Goal: Task Accomplishment & Management: Complete application form

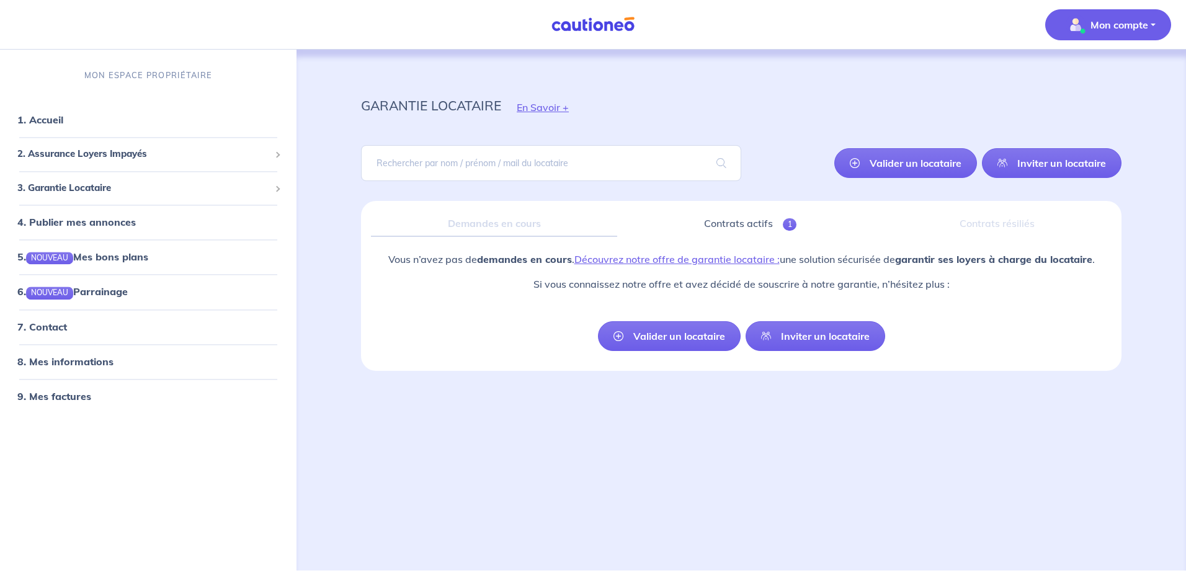
click at [1116, 24] on p "Mon compte" at bounding box center [1120, 24] width 58 height 15
click at [315, 321] on div "garantie locataire En Savoir + [PERSON_NAME] un locataire Inviter un locataire …" at bounding box center [741, 310] width 880 height 521
click at [63, 122] on link "1. Accueil" at bounding box center [39, 120] width 45 height 12
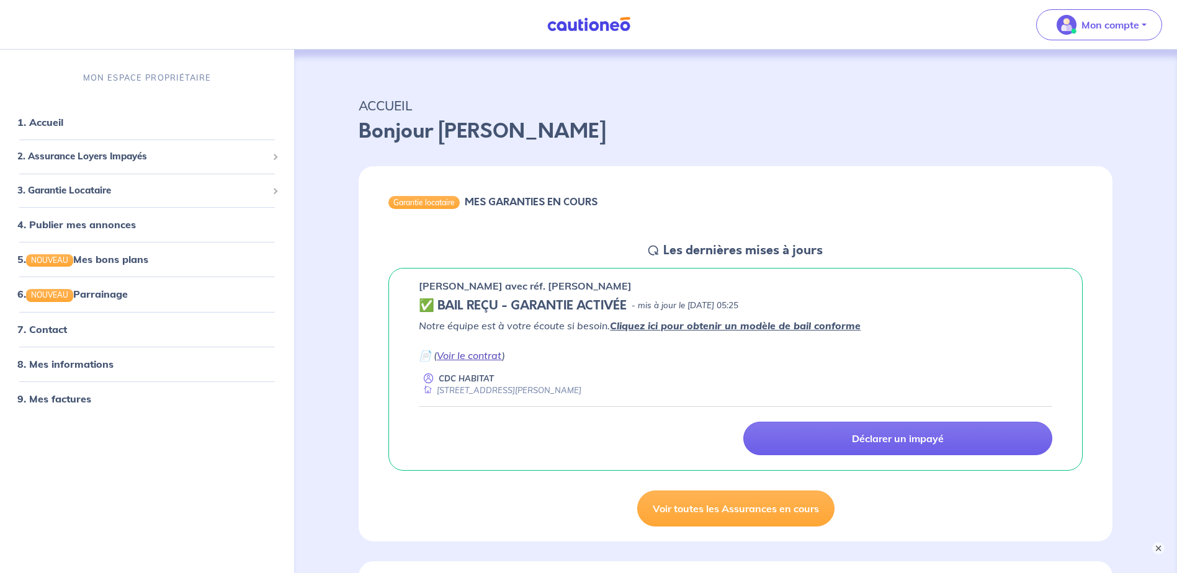
click at [473, 355] on link "Voir le contrat" at bounding box center [469, 355] width 65 height 12
click at [1085, 34] on span "Mon compte" at bounding box center [1094, 25] width 87 height 20
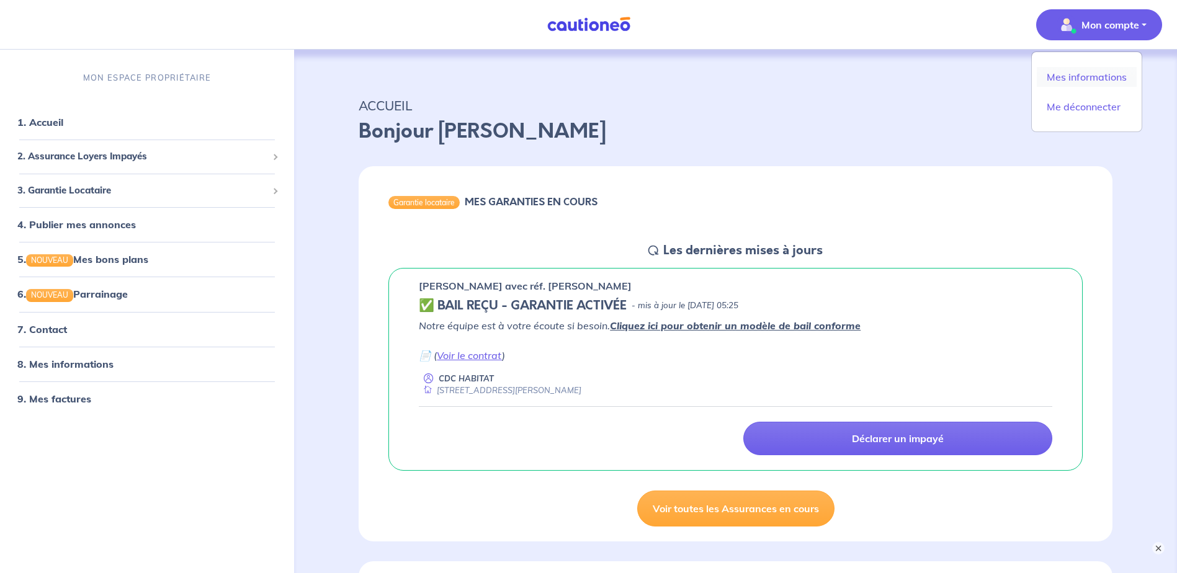
click at [1087, 82] on link "Mes informations" at bounding box center [1087, 77] width 100 height 20
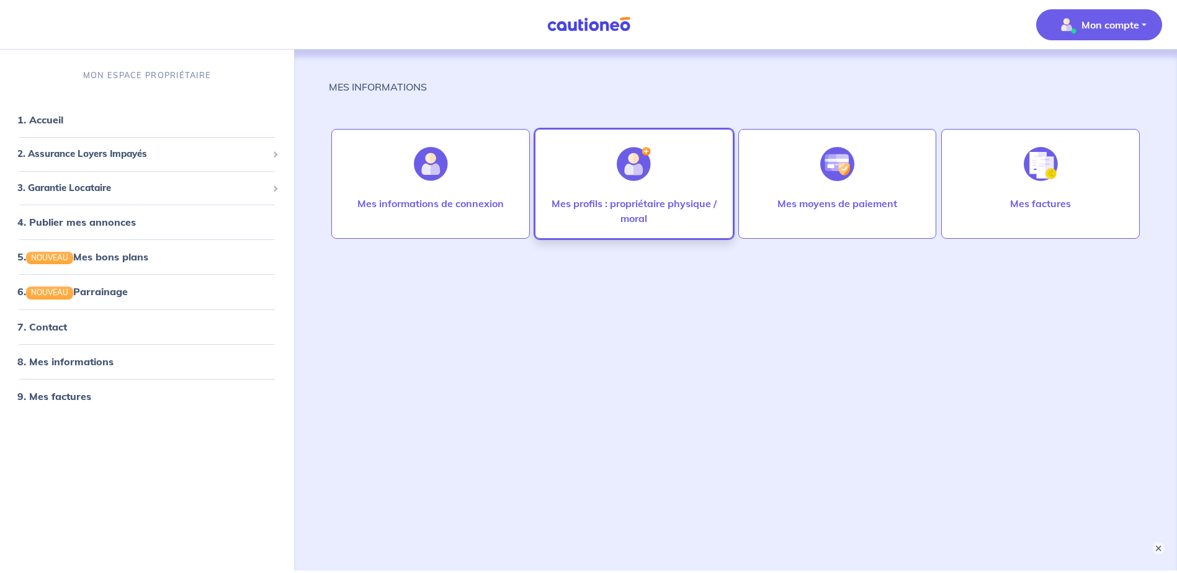
click at [607, 222] on p "Mes profils : propriétaire physique / moral" at bounding box center [634, 211] width 172 height 30
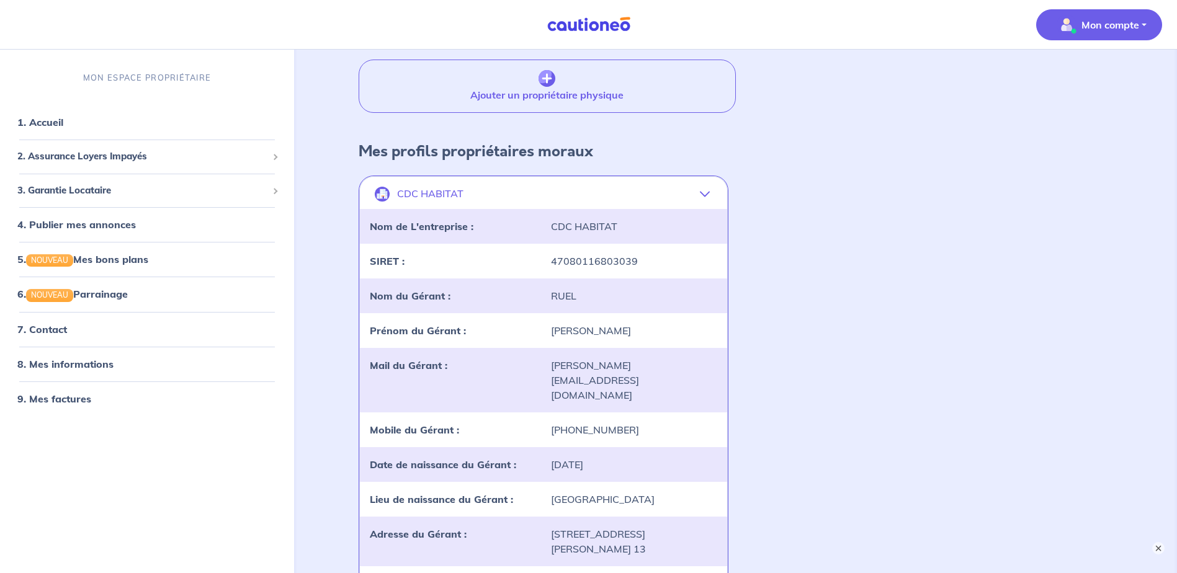
scroll to position [186, 0]
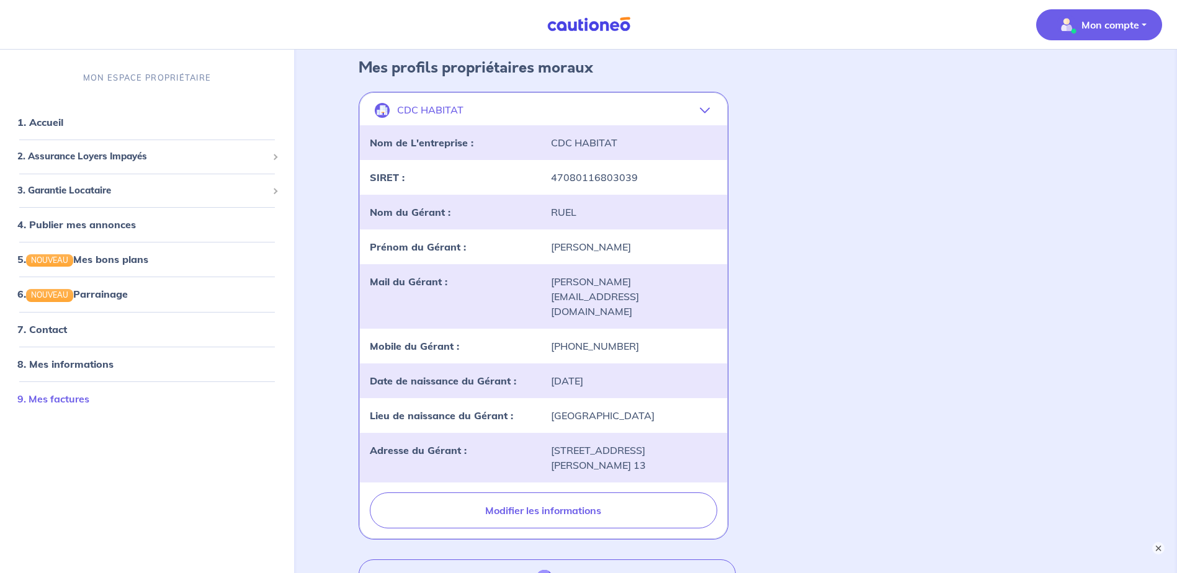
click at [83, 399] on link "9. Mes factures" at bounding box center [53, 399] width 72 height 12
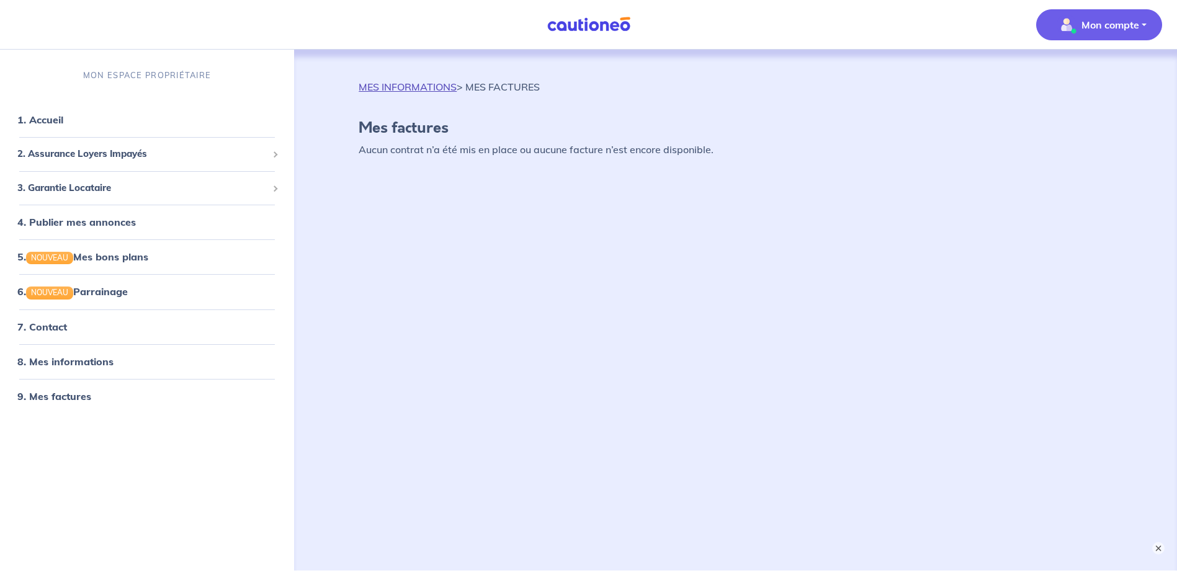
click at [411, 87] on link "MES INFORMATIONS" at bounding box center [408, 87] width 98 height 12
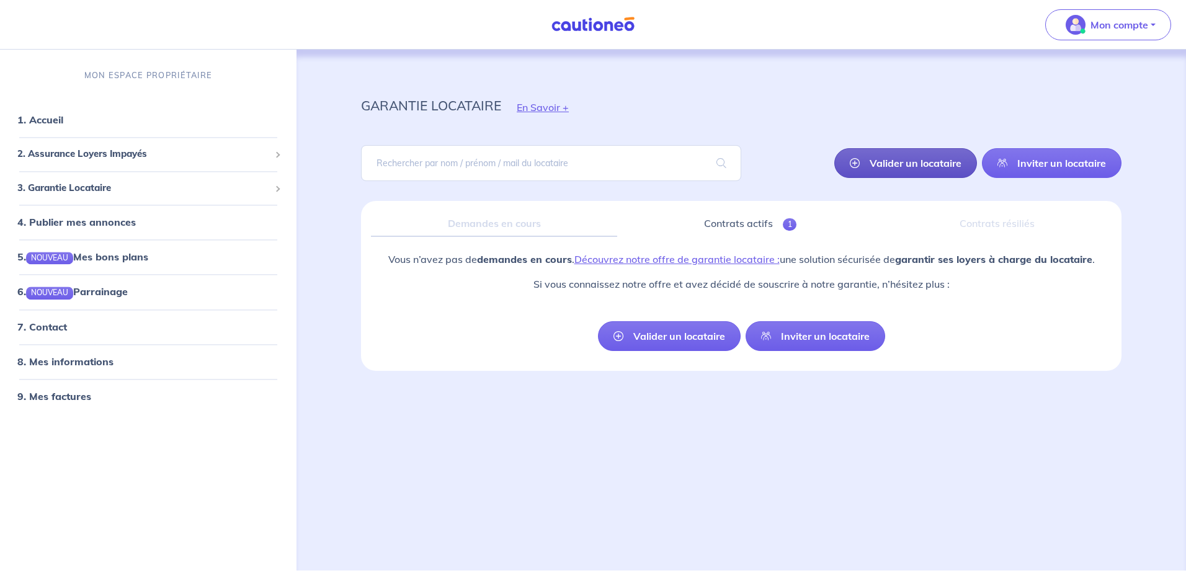
click at [904, 160] on link "Valider un locataire" at bounding box center [905, 163] width 143 height 30
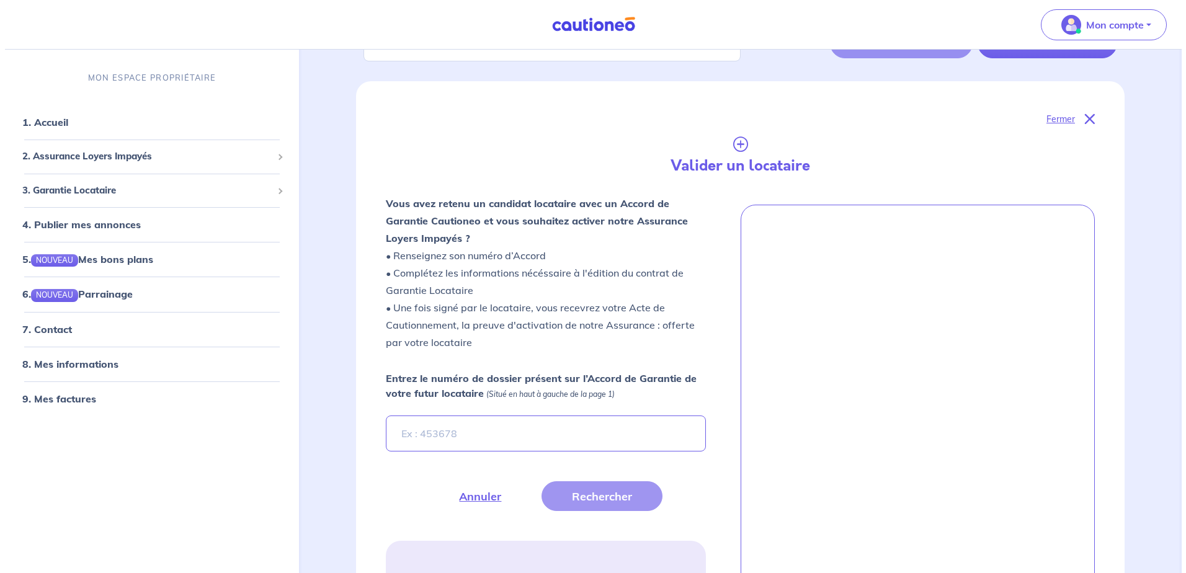
scroll to position [201, 0]
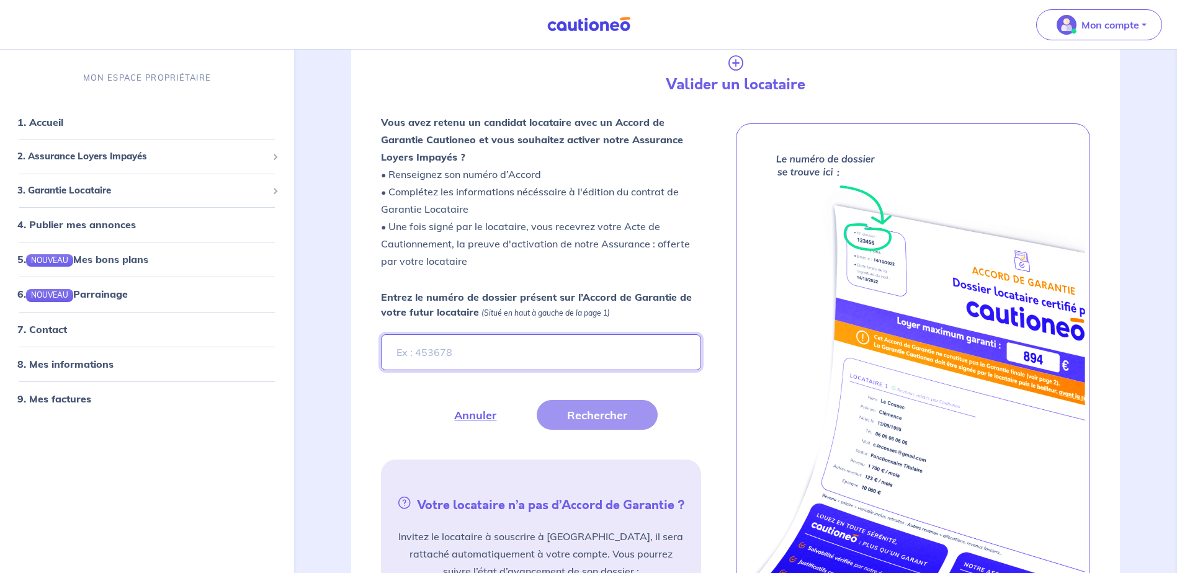
click at [461, 365] on input "Entrez le numéro de dossier présent sur l’Accord de Garantie de votre futur loc…" at bounding box center [540, 352] width 319 height 36
type input "1k9Pu6"
click at [604, 417] on button "Rechercher" at bounding box center [597, 415] width 121 height 30
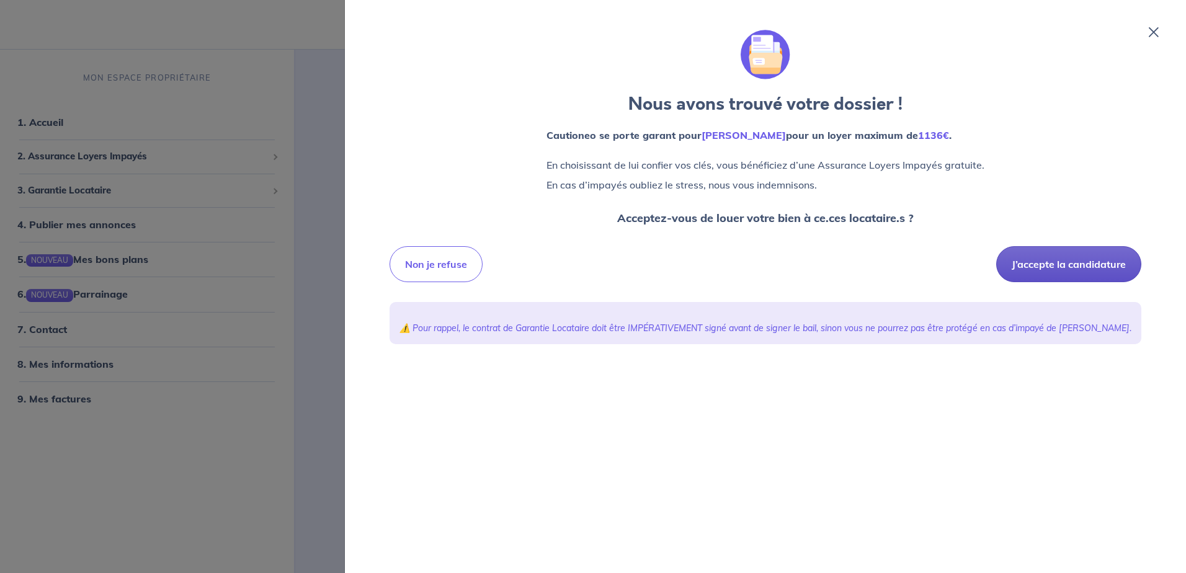
click at [1048, 262] on button "J’accepte la candidature" at bounding box center [1068, 264] width 145 height 36
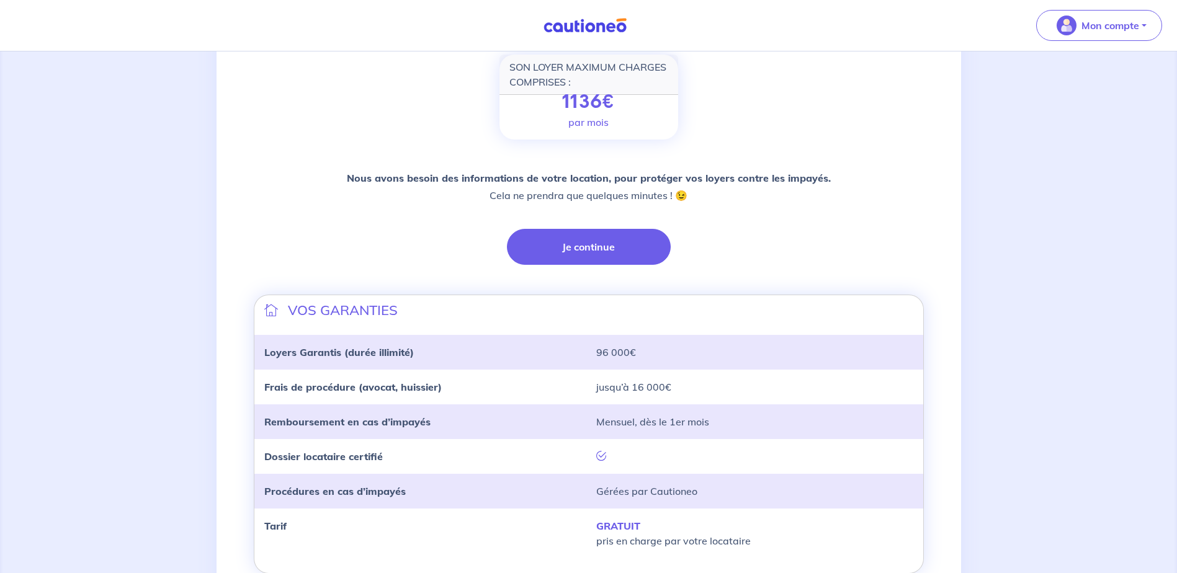
scroll to position [186, 0]
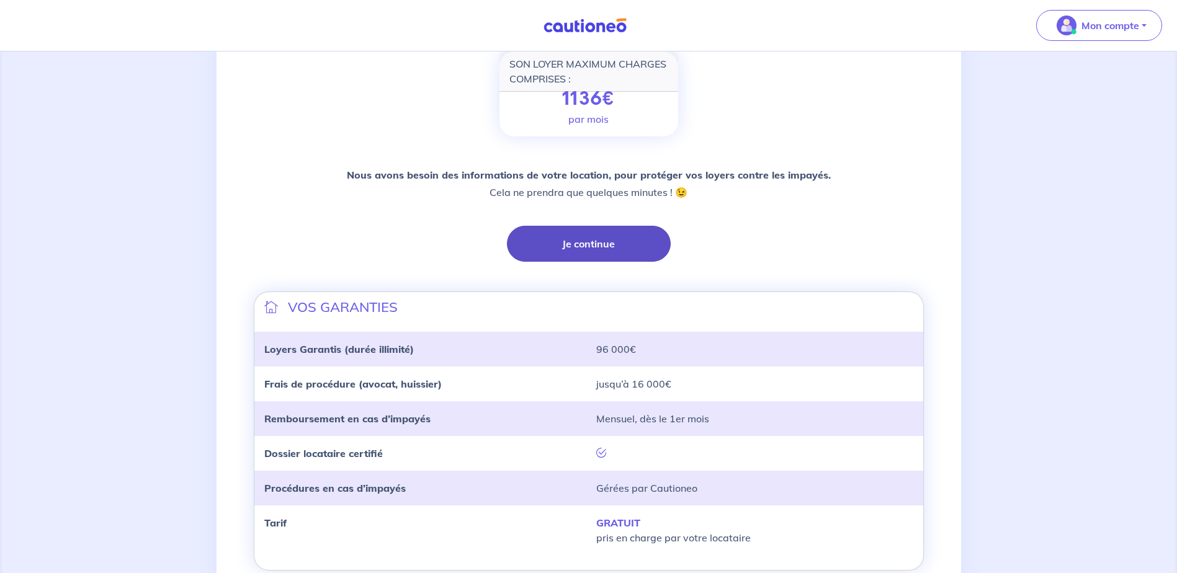
click at [630, 248] on button "Je continue" at bounding box center [589, 244] width 164 height 36
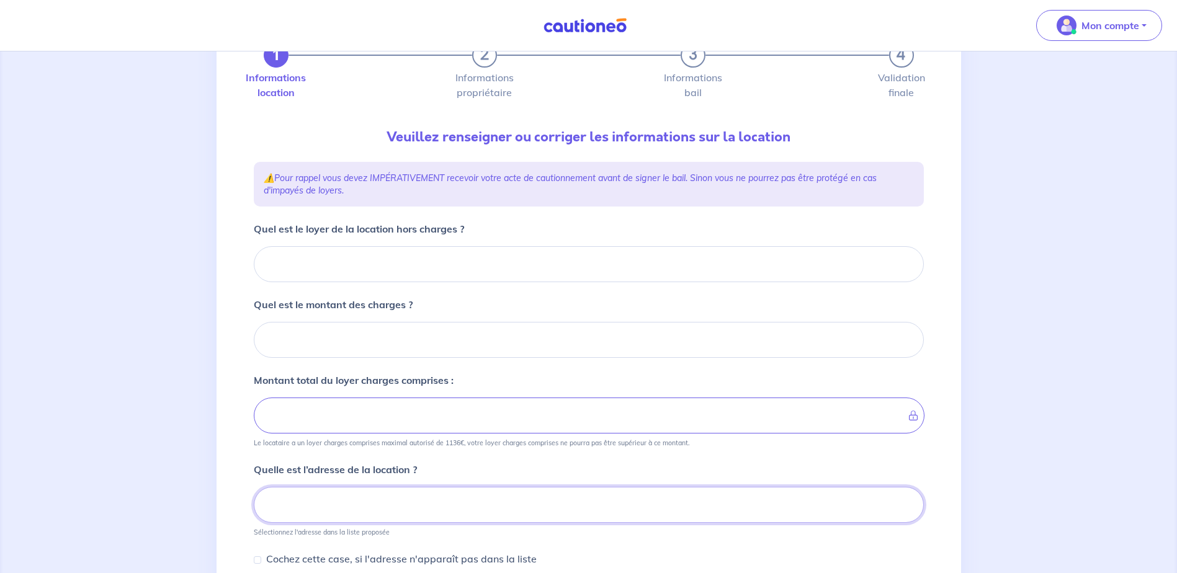
scroll to position [130, 0]
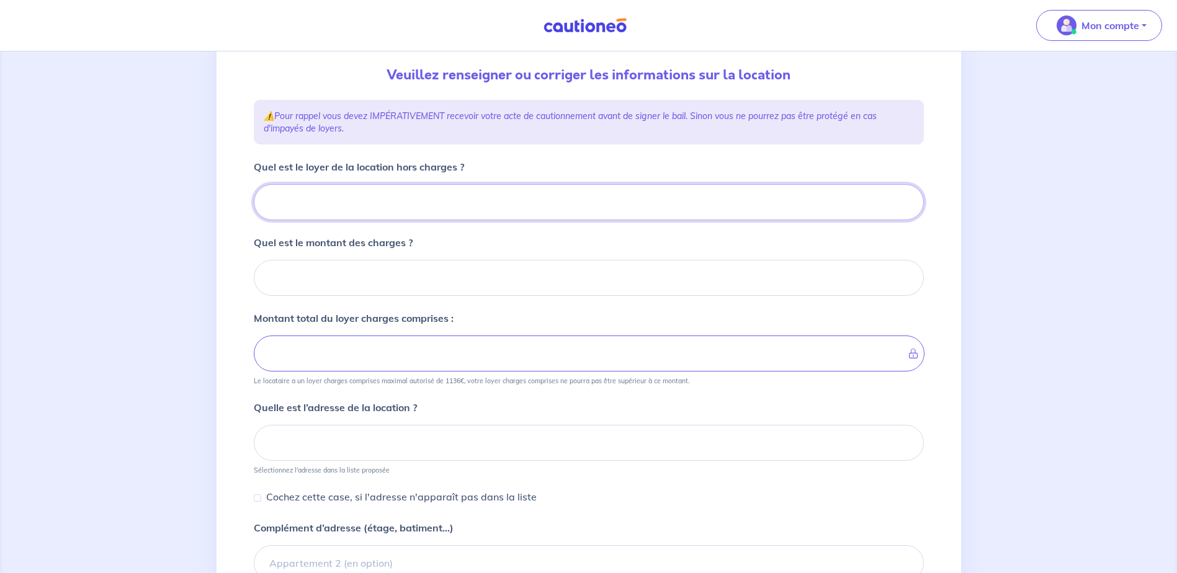
click at [323, 206] on input "Quel est le loyer de la location hors charges ?" at bounding box center [589, 202] width 670 height 36
type input "64"
type input "642"
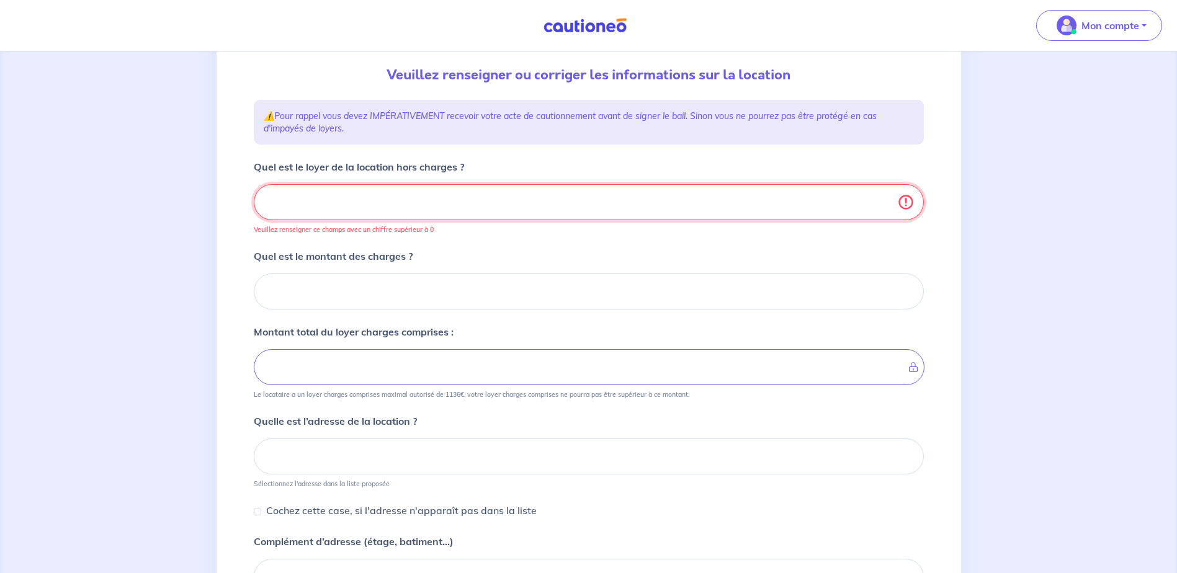
type input "642.1"
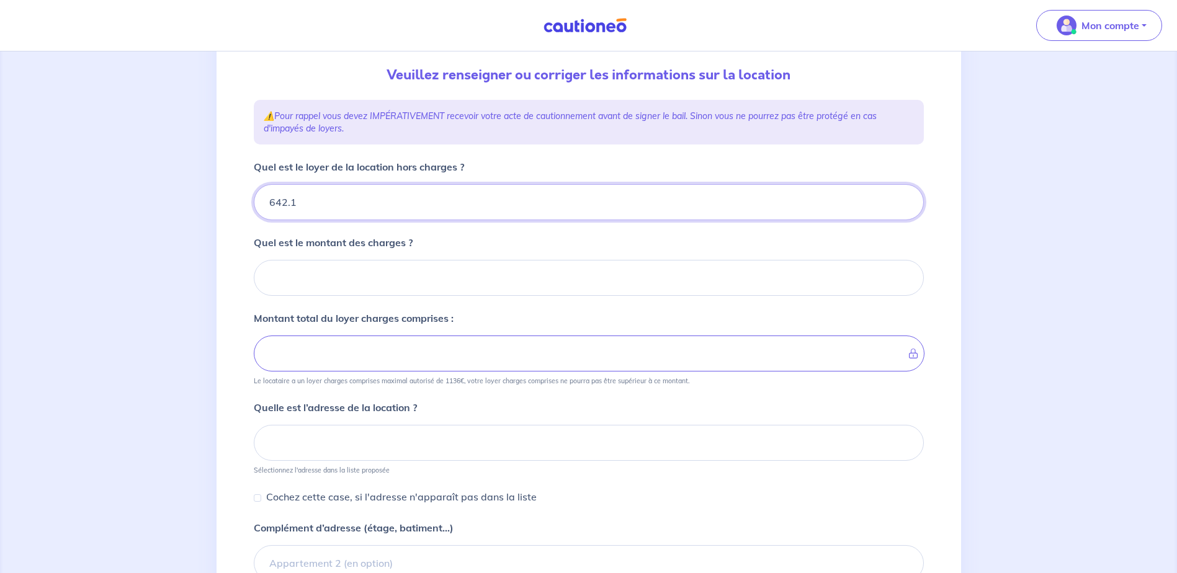
type input "642.18"
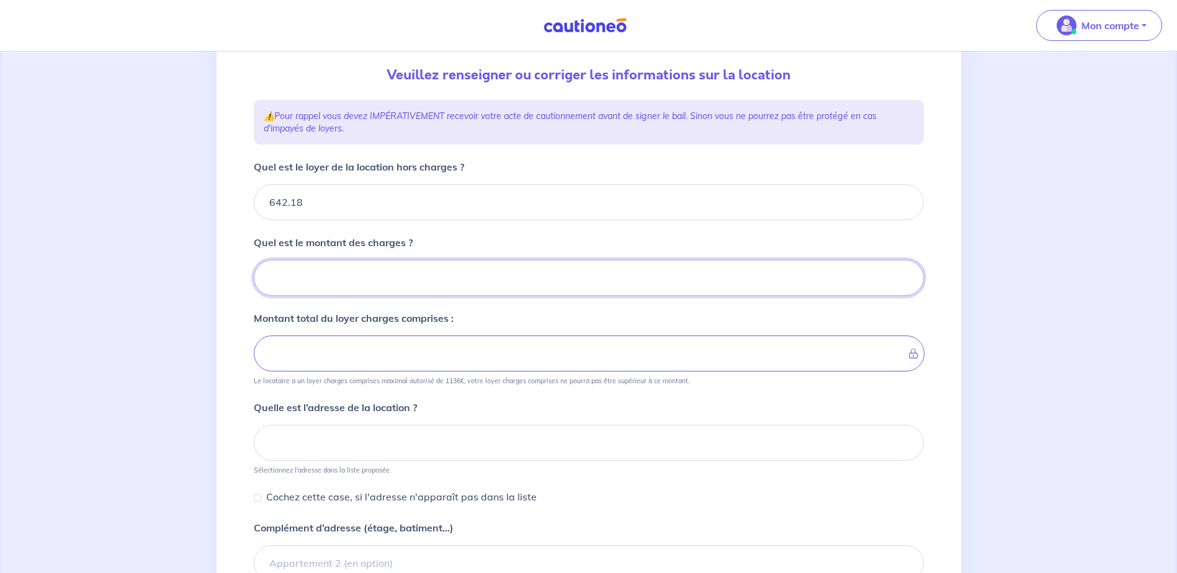
click at [316, 283] on input "Quel est le montant des charges ?" at bounding box center [589, 278] width 670 height 36
type input "59"
type input "647.18"
type input "642.18"
type input "59.92"
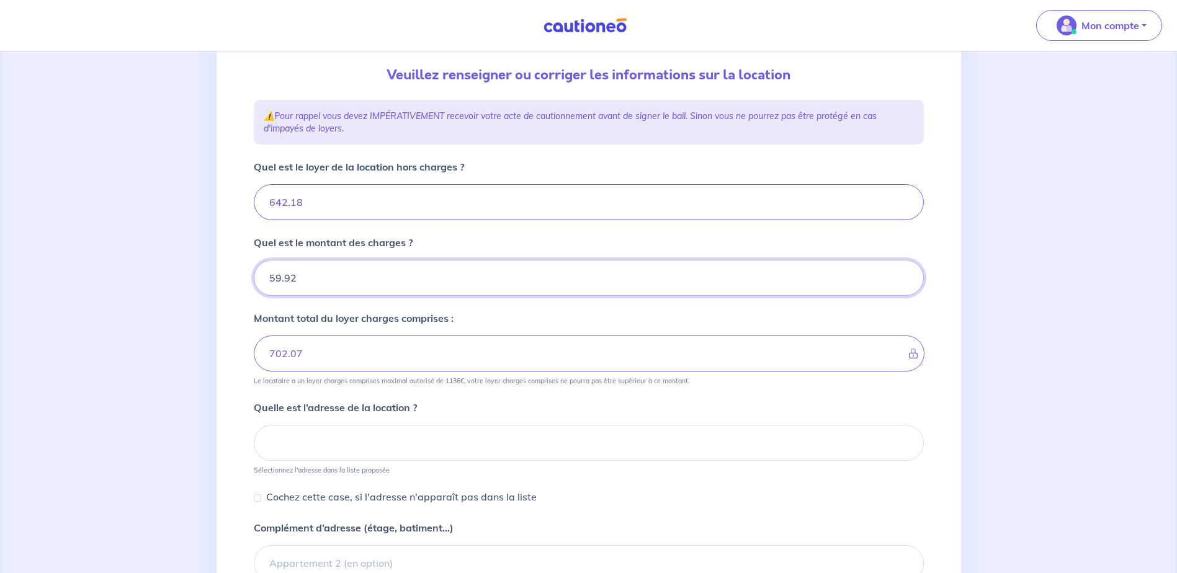
type input "702.09"
type input "59.92"
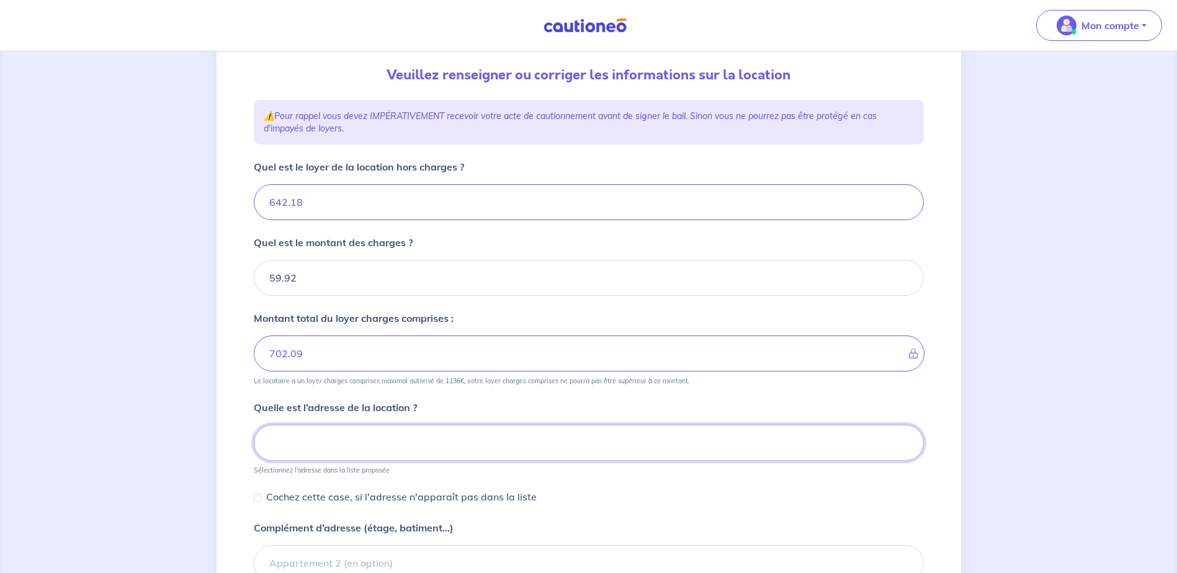
click at [381, 430] on input at bounding box center [589, 443] width 670 height 36
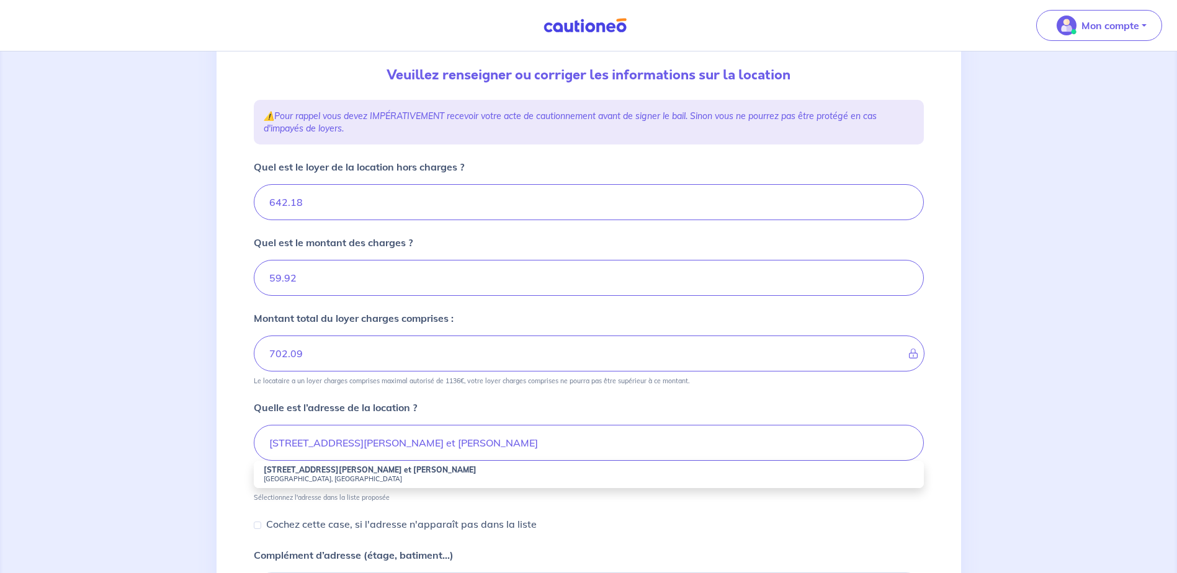
click at [280, 477] on small "Nantes, France" at bounding box center [589, 479] width 650 height 9
type input "5 Rue Claude et Simone Millot, Nantes, France"
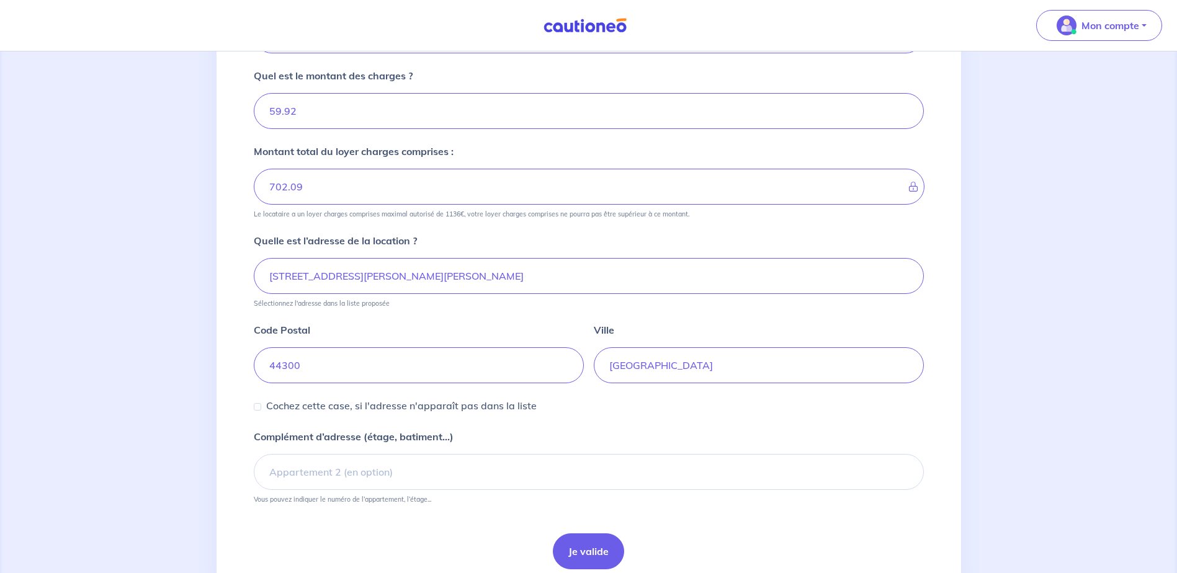
scroll to position [348, 0]
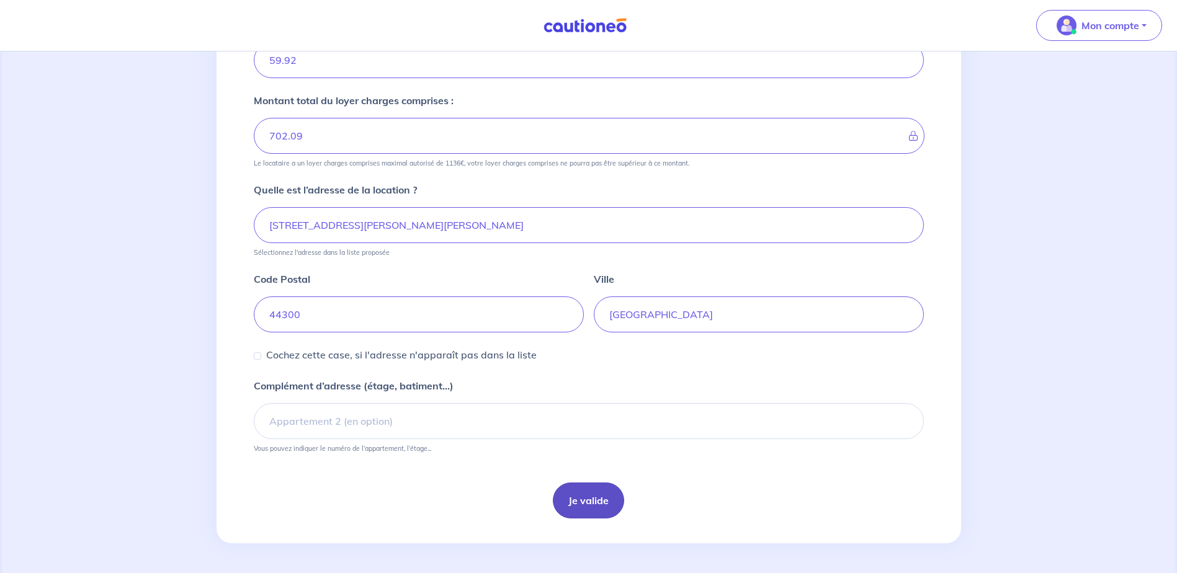
click at [592, 496] on button "Je valide" at bounding box center [588, 501] width 71 height 36
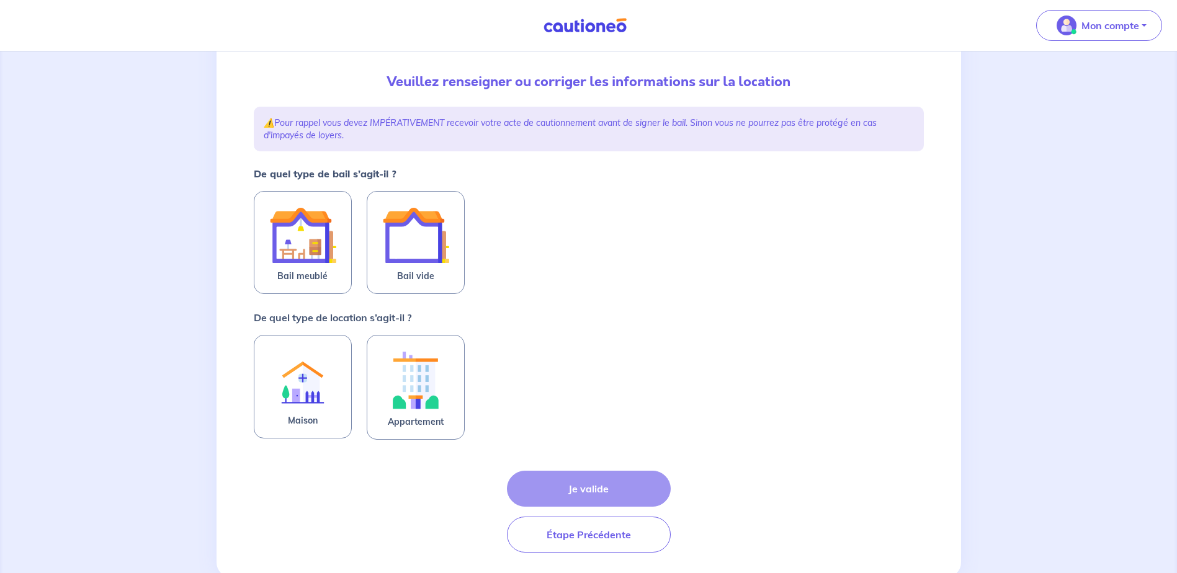
scroll to position [124, 0]
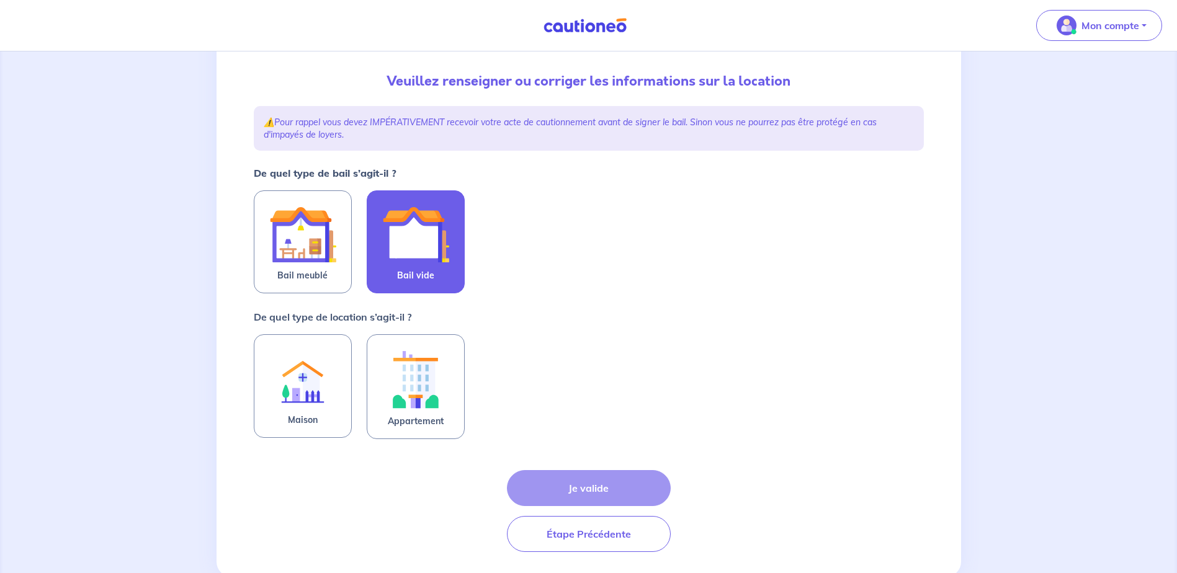
click at [434, 270] on label "Bail vide" at bounding box center [416, 241] width 98 height 103
click at [0, 0] on input "Bail vide" at bounding box center [0, 0] width 0 height 0
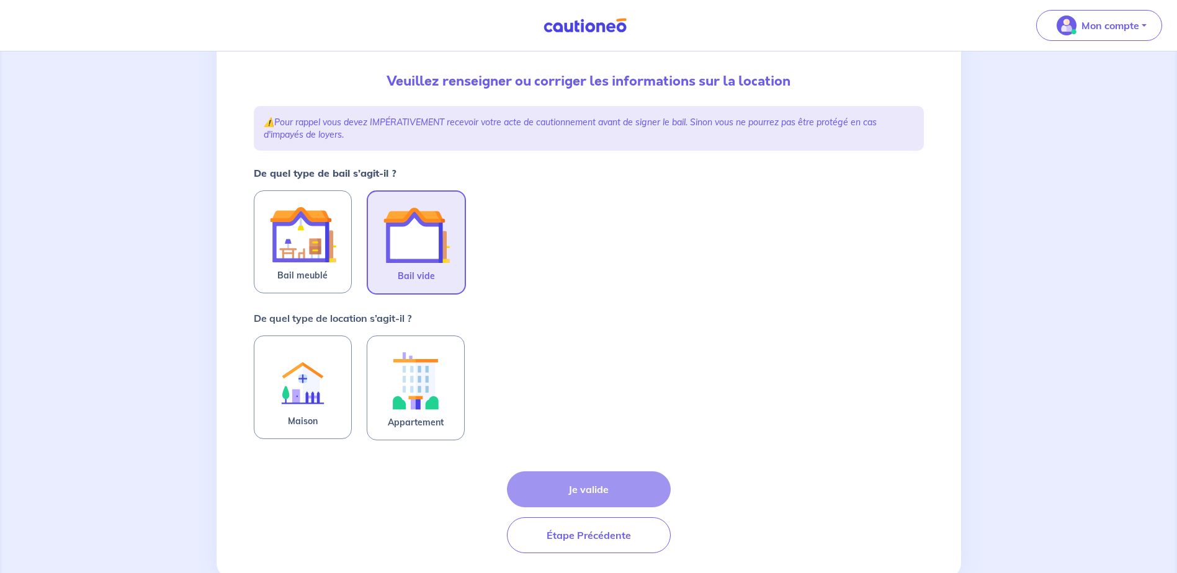
drag, startPoint x: 432, startPoint y: 402, endPoint x: 501, endPoint y: 414, distance: 70.0
click at [433, 402] on img at bounding box center [415, 380] width 67 height 69
click at [0, 0] on input "Appartement" at bounding box center [0, 0] width 0 height 0
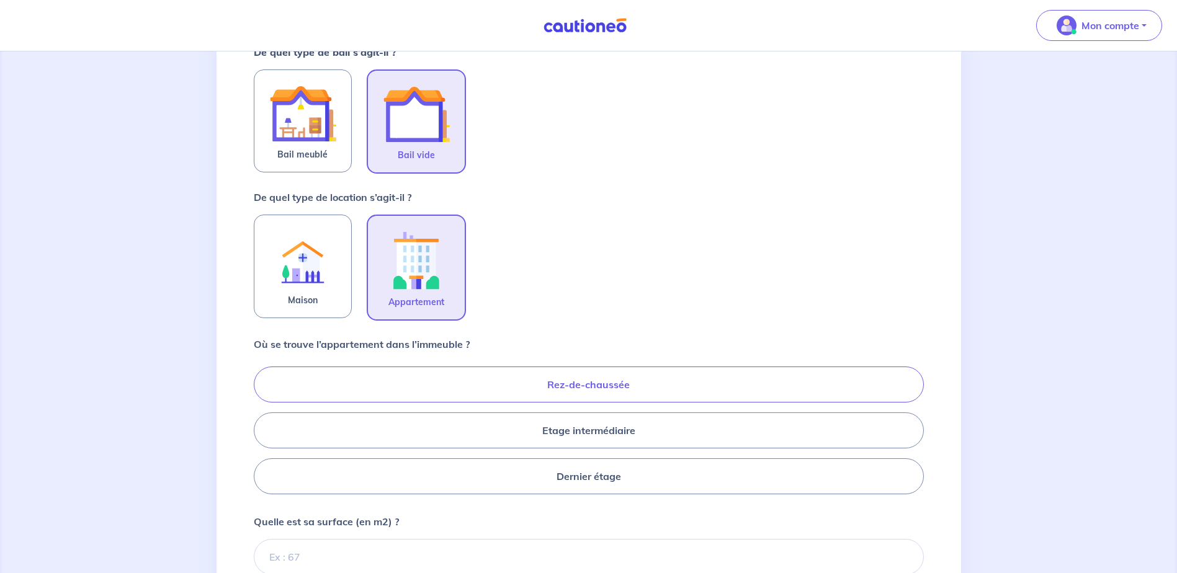
scroll to position [248, 0]
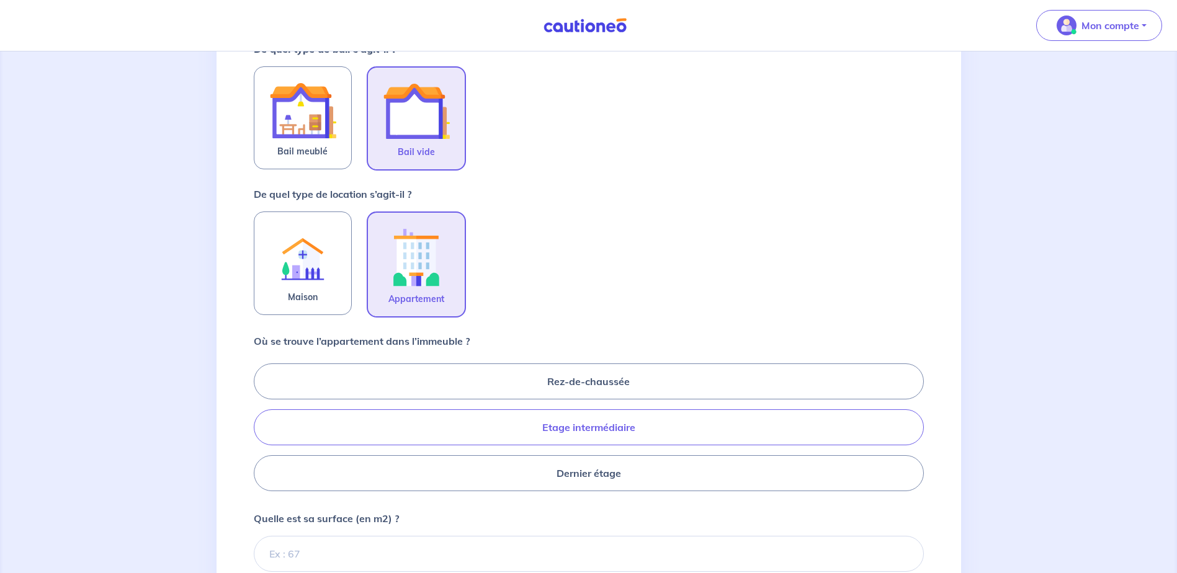
click at [641, 420] on label "Etage intermédiaire" at bounding box center [589, 427] width 670 height 36
click at [262, 423] on input "Etage intermédiaire" at bounding box center [258, 427] width 8 height 8
radio input "true"
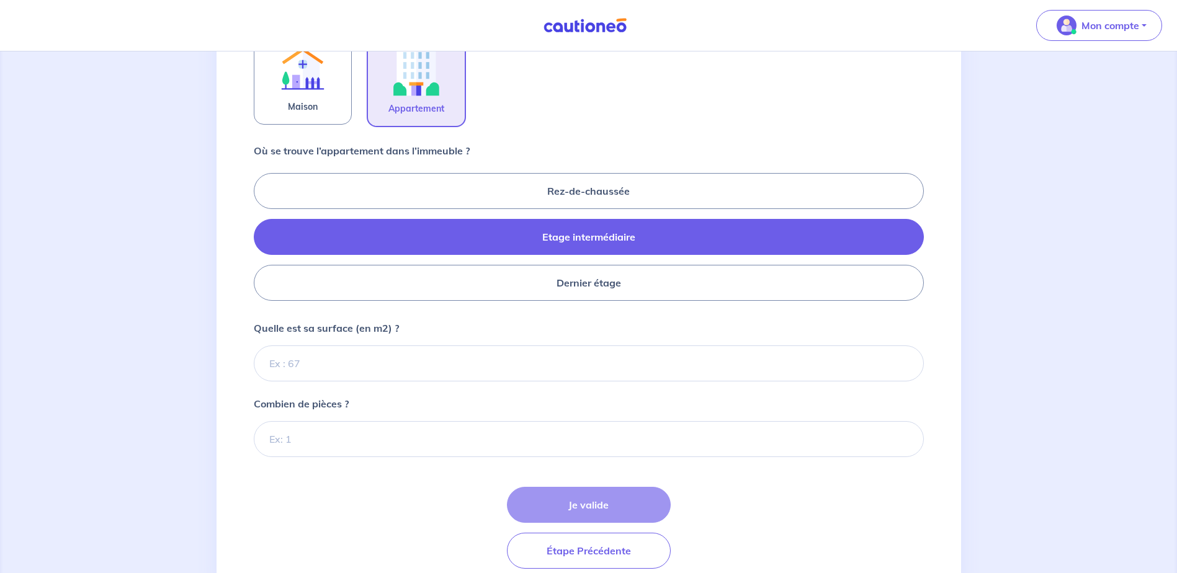
scroll to position [489, 0]
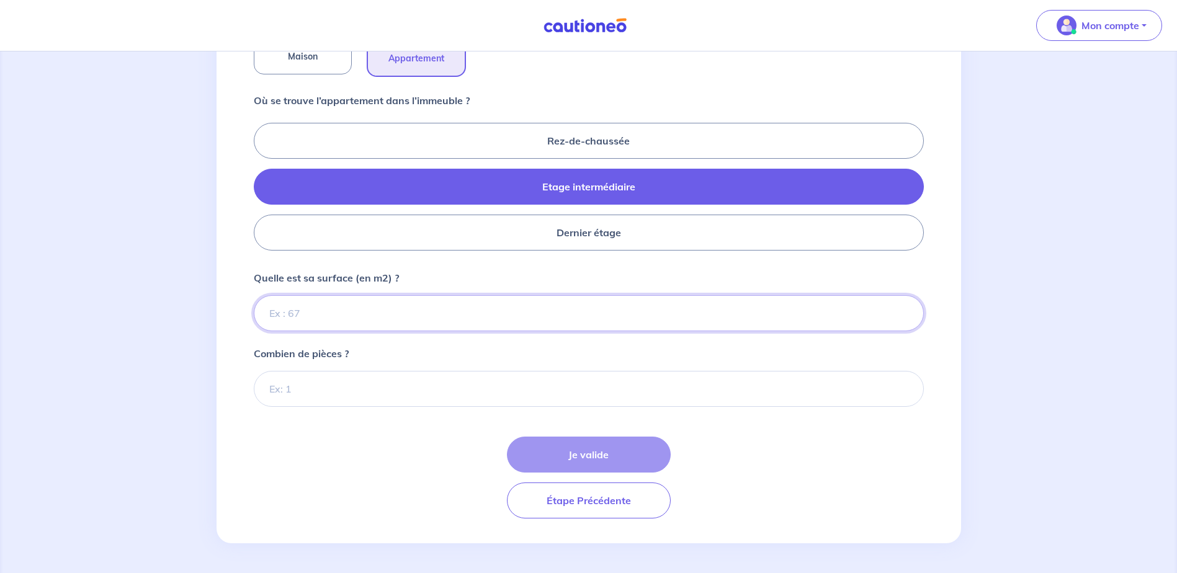
click at [354, 304] on input "Quelle est sa surface (en m2) ?" at bounding box center [589, 313] width 670 height 36
type input "58"
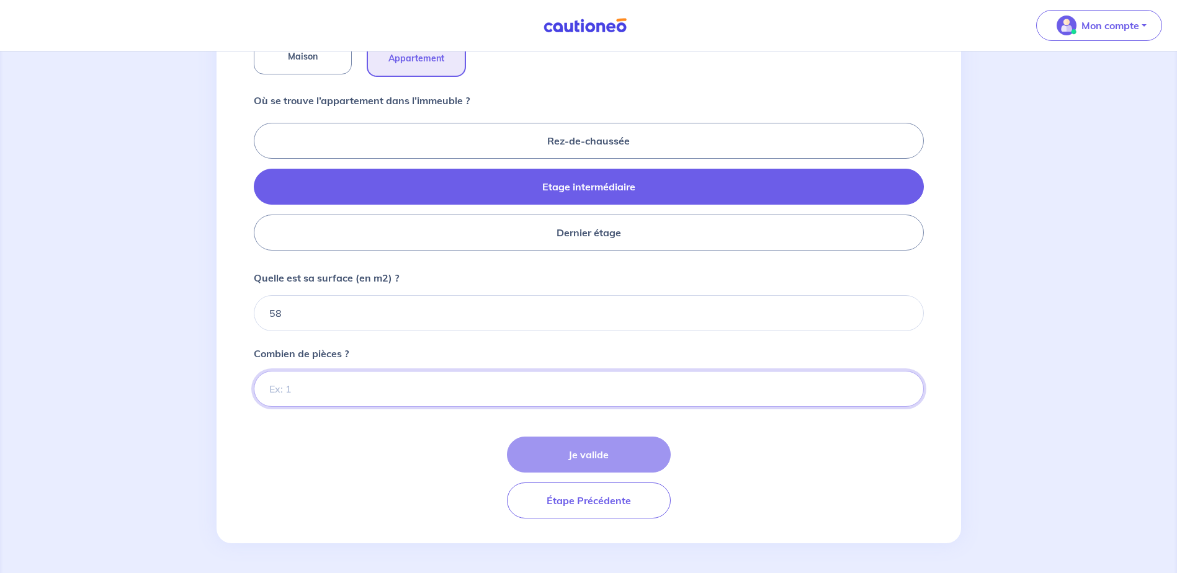
click at [341, 393] on input "Combien de pièces ?" at bounding box center [589, 389] width 670 height 36
type input "3"
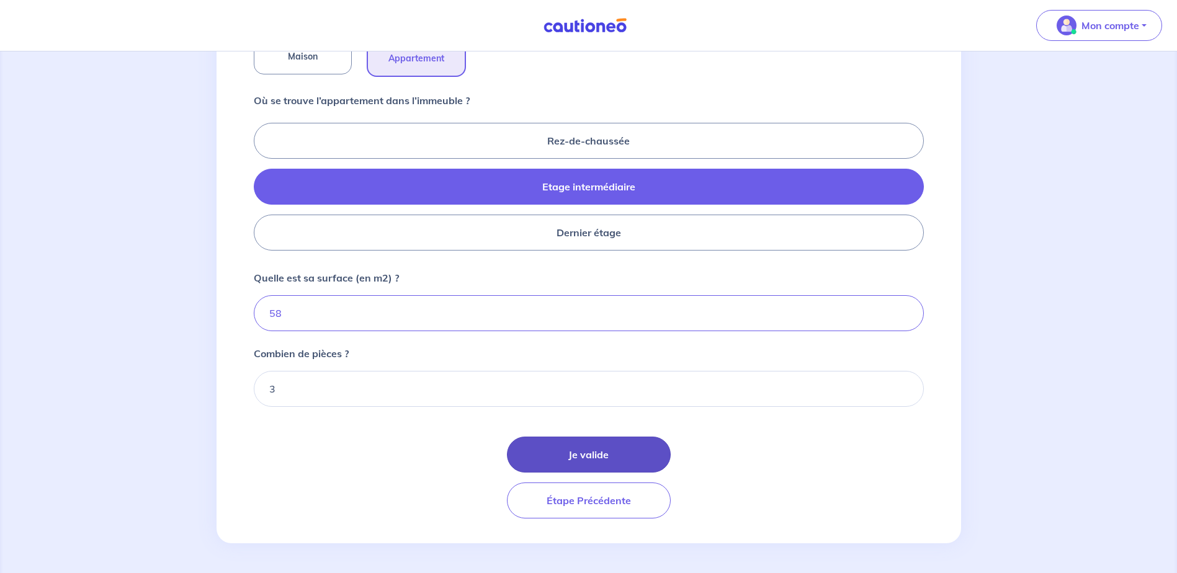
click at [558, 463] on button "Je valide" at bounding box center [589, 455] width 164 height 36
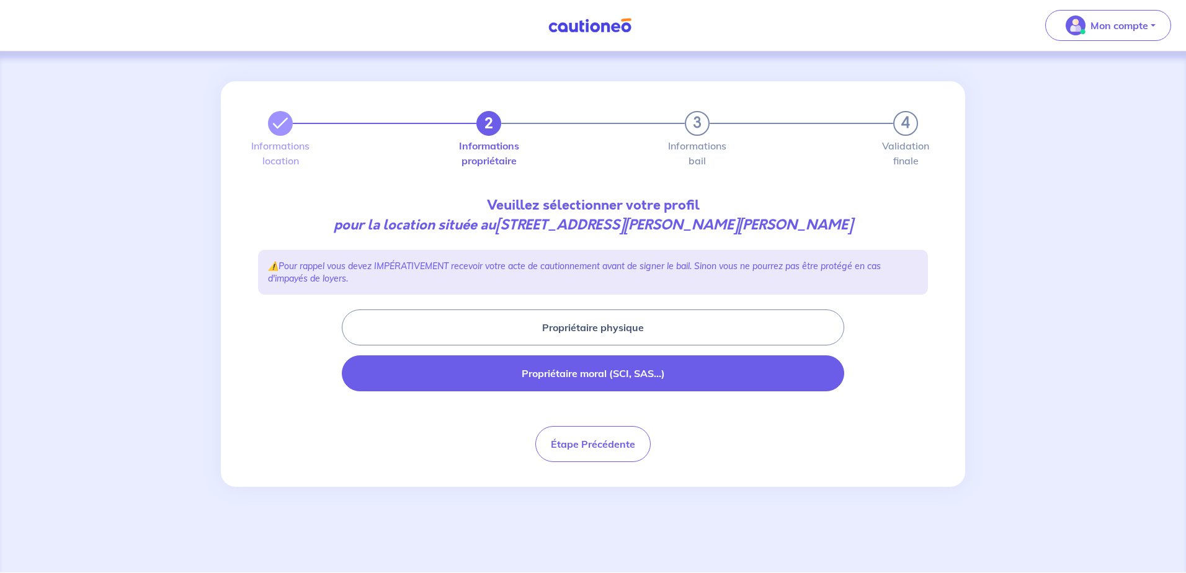
click at [478, 378] on button "Propriétaire moral (SCI, SAS...)" at bounding box center [593, 373] width 502 height 36
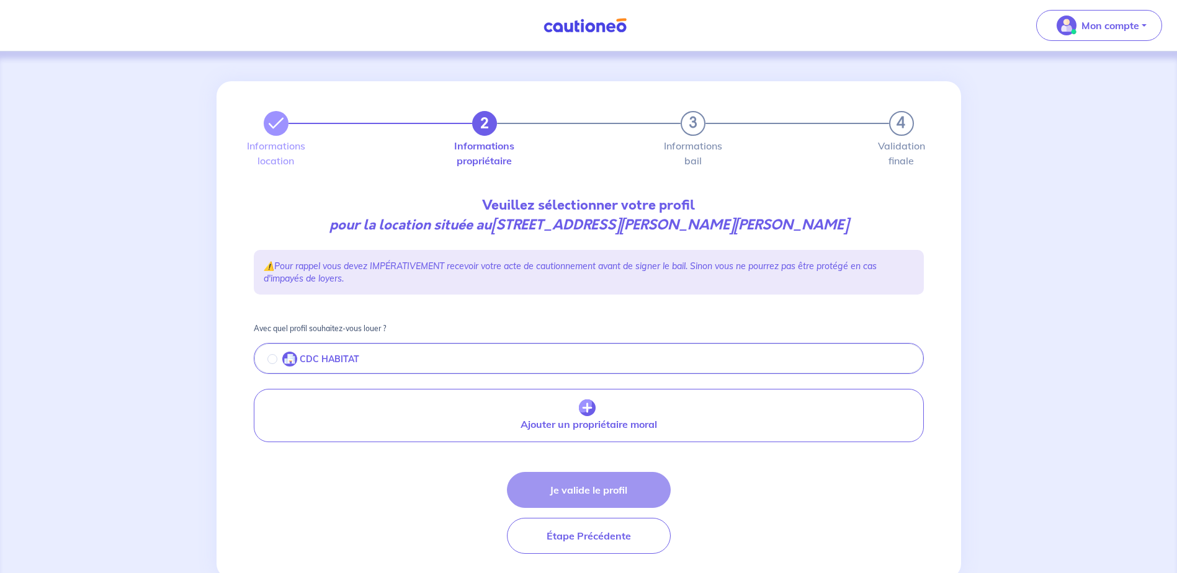
click at [350, 360] on p "CDC HABITAT" at bounding box center [330, 359] width 60 height 11
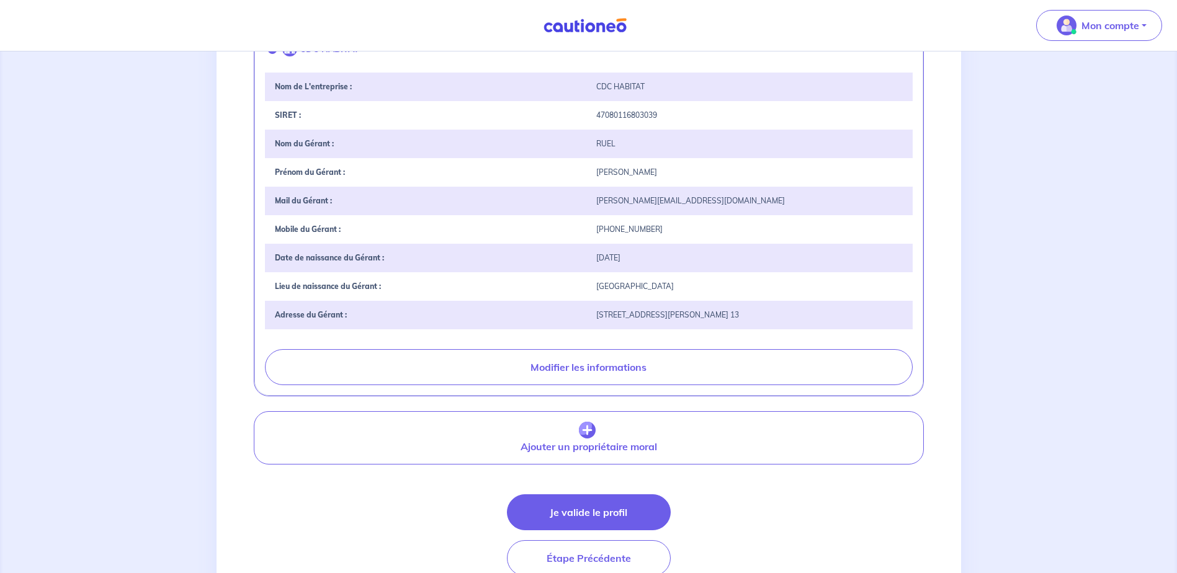
scroll to position [368, 0]
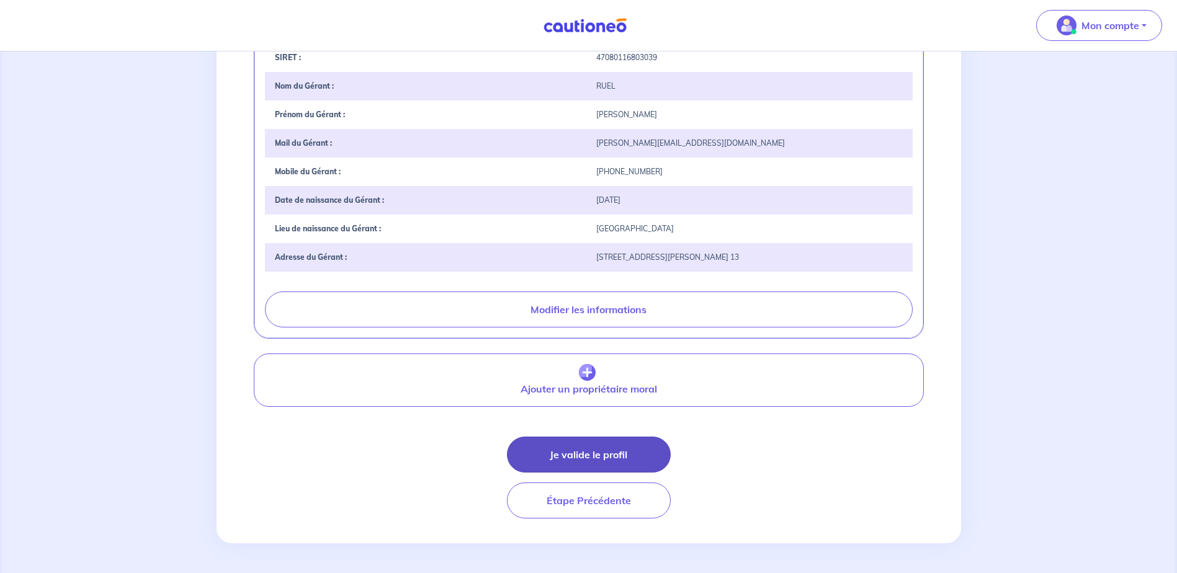
click at [577, 456] on button "Je valide le profil" at bounding box center [589, 455] width 164 height 36
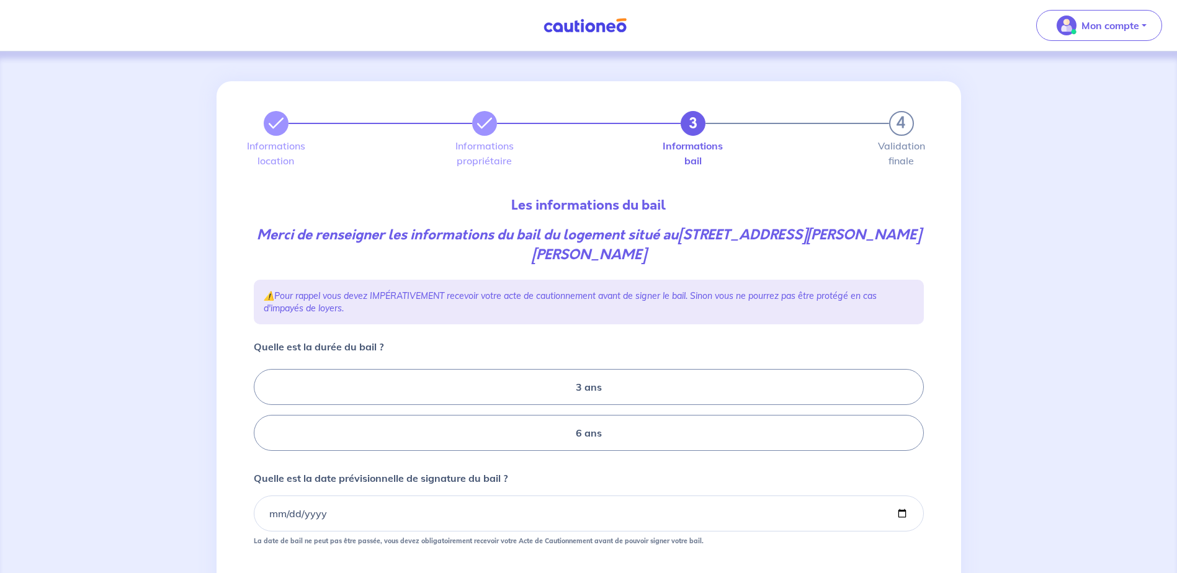
scroll to position [62, 0]
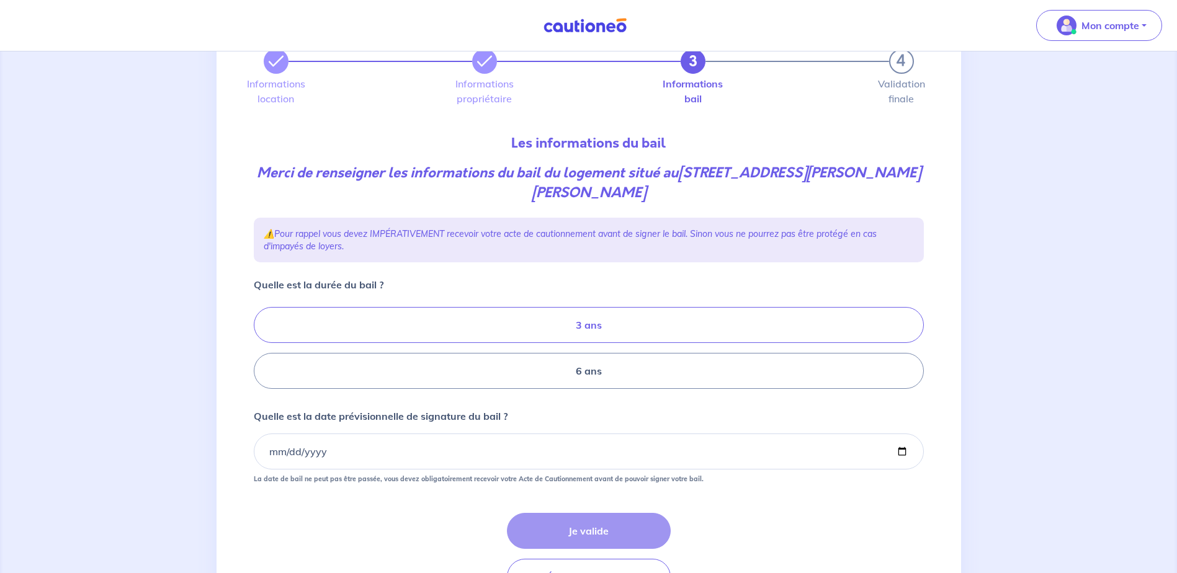
click at [392, 331] on label "3 ans" at bounding box center [589, 325] width 670 height 36
click at [262, 344] on input "3 ans" at bounding box center [258, 348] width 8 height 8
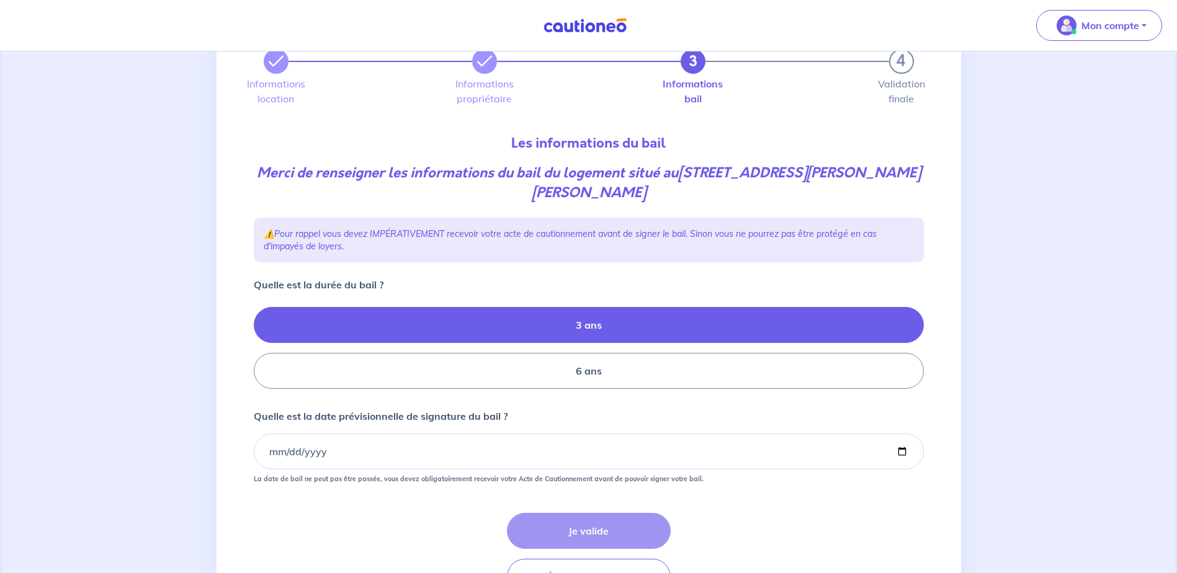
radio input "true"
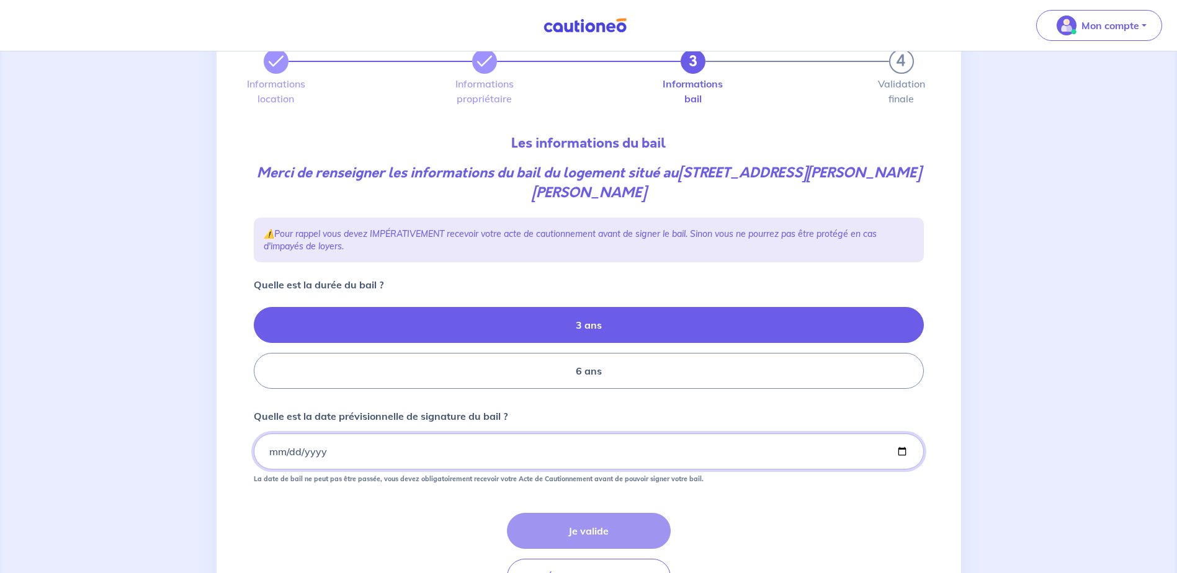
click at [398, 452] on input "Quelle est la date prévisionnelle de signature du bail ?" at bounding box center [589, 452] width 670 height 36
click at [901, 451] on input "Quelle est la date prévisionnelle de signature du bail ?" at bounding box center [589, 452] width 670 height 36
click at [904, 453] on input "Quelle est la date prévisionnelle de signature du bail ?" at bounding box center [589, 452] width 670 height 36
type input "2025-10-01"
click at [623, 540] on button "Je valide" at bounding box center [589, 531] width 164 height 36
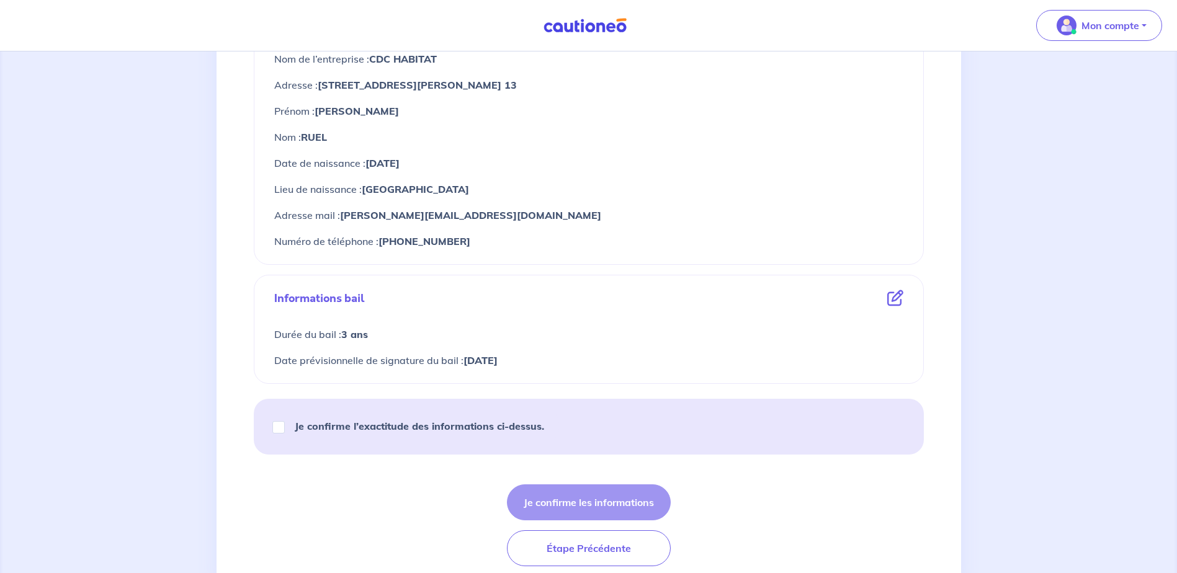
scroll to position [571, 0]
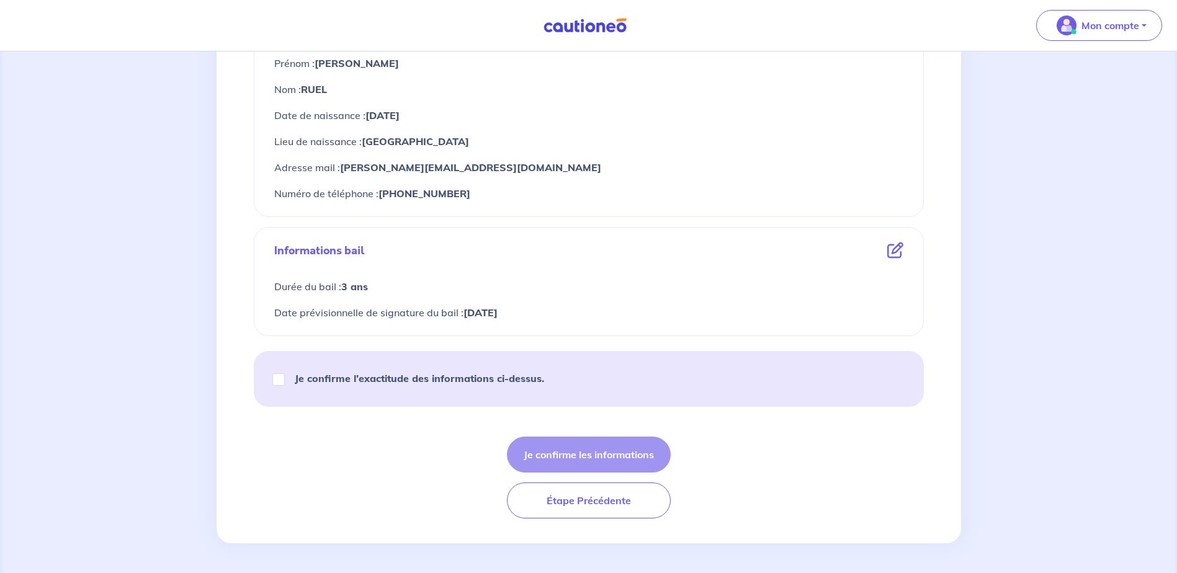
click at [336, 382] on strong "Je confirme l’exactitude des informations ci-dessus." at bounding box center [419, 378] width 249 height 12
click at [285, 382] on input "Je confirme l’exactitude des informations ci-dessus." at bounding box center [278, 379] width 12 height 12
checkbox input "true"
click at [556, 453] on button "Je confirme les informations" at bounding box center [589, 455] width 164 height 36
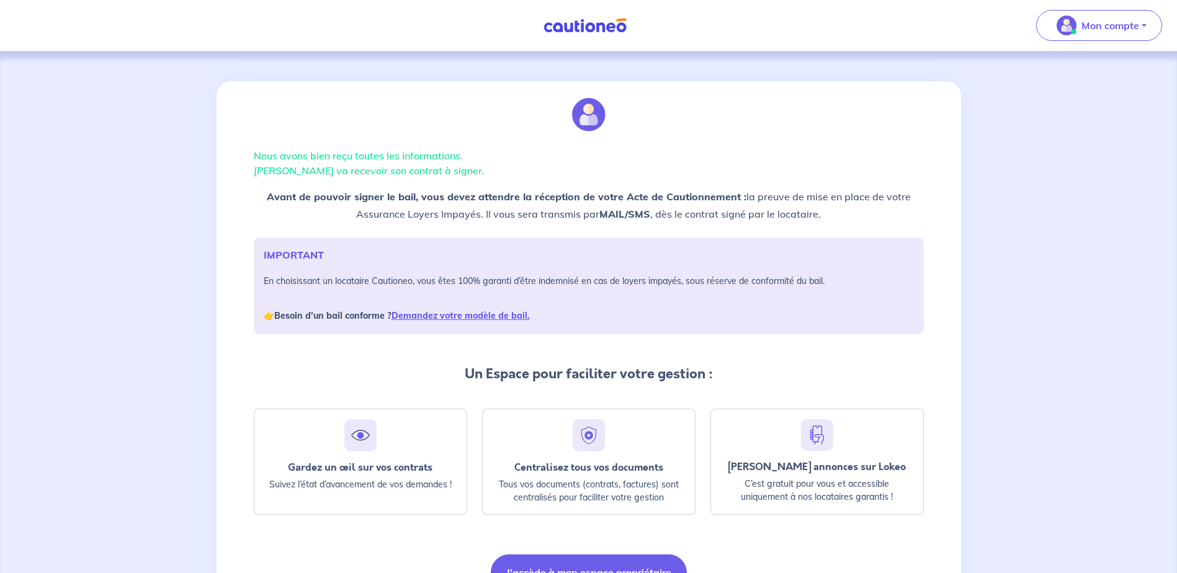
scroll to position [62, 0]
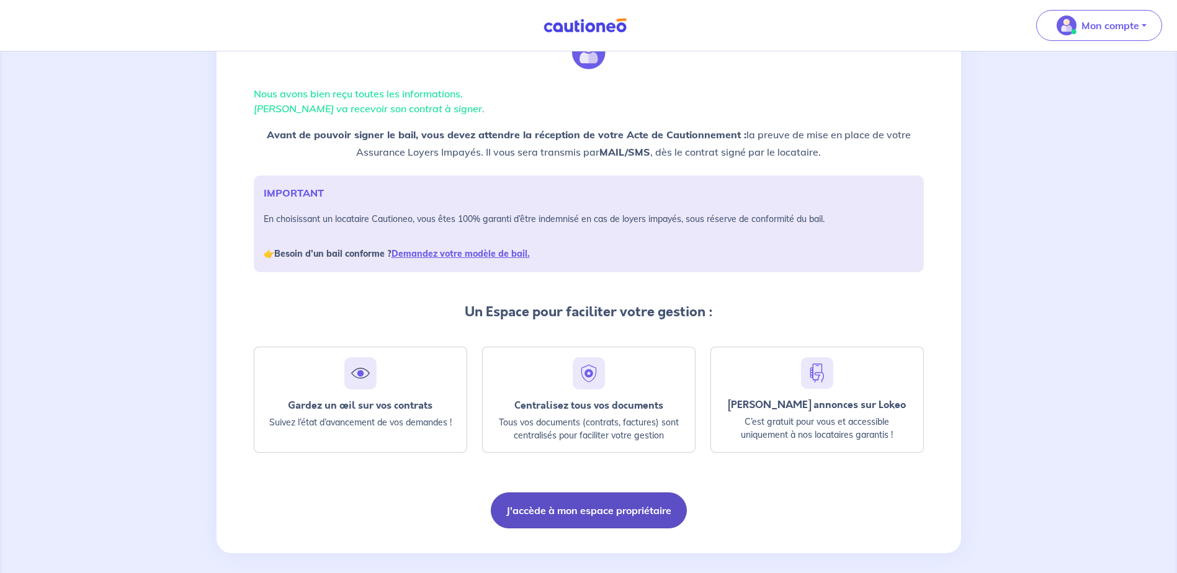
click at [626, 508] on button "J'accède à mon espace propriétaire" at bounding box center [589, 511] width 196 height 36
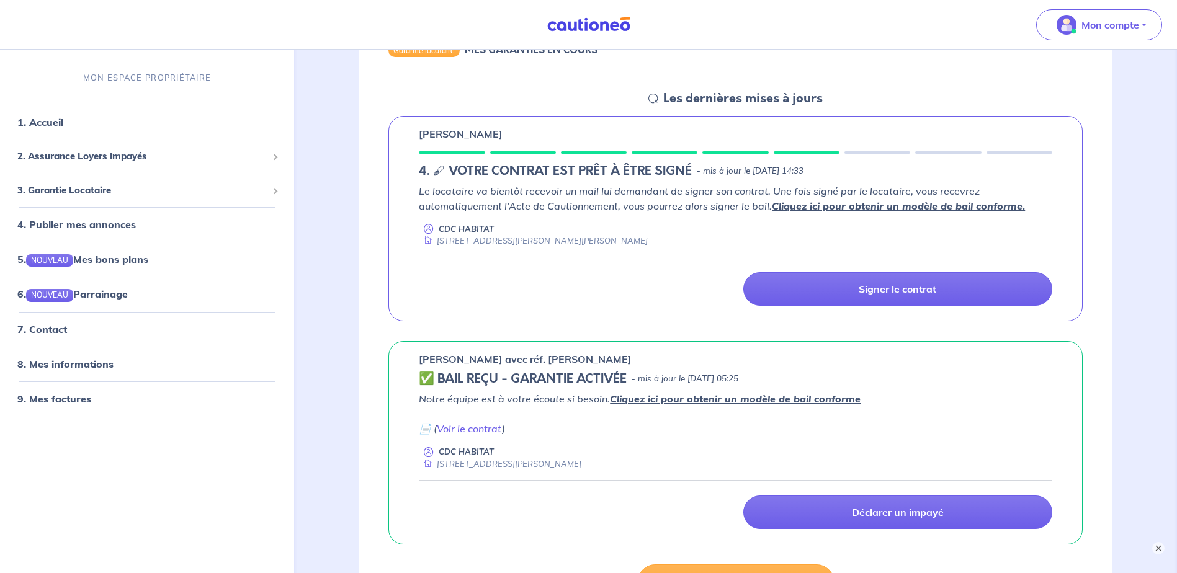
scroll to position [186, 0]
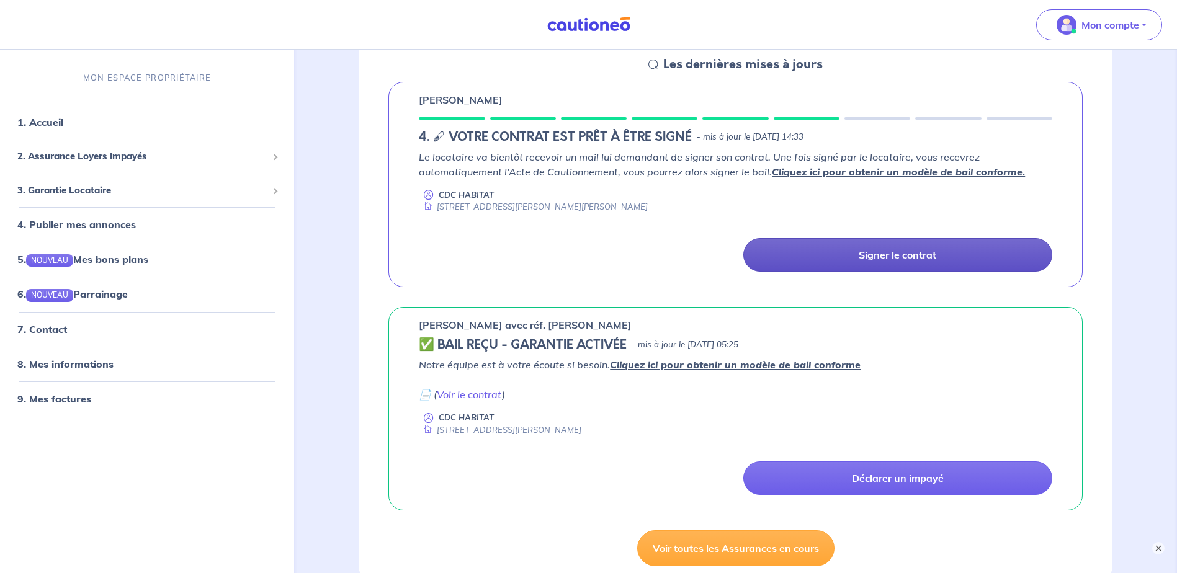
click at [887, 259] on p "Signer le contrat" at bounding box center [898, 255] width 78 height 12
click at [818, 253] on link "Signer le contrat" at bounding box center [897, 254] width 309 height 33
